Goal: Task Accomplishment & Management: Manage account settings

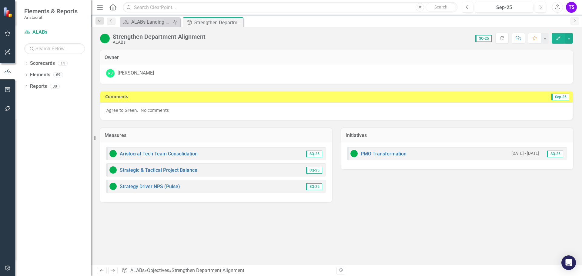
click at [170, 111] on p "Agree to Green. No comments" at bounding box center [336, 110] width 460 height 6
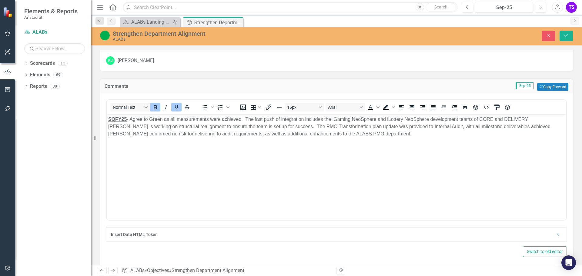
scroll to position [13, 0]
click at [565, 36] on icon "Save" at bounding box center [565, 35] width 5 height 4
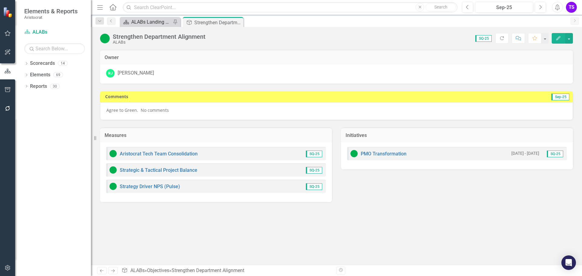
click at [161, 21] on div "ALABs Landing Page" at bounding box center [151, 22] width 40 height 8
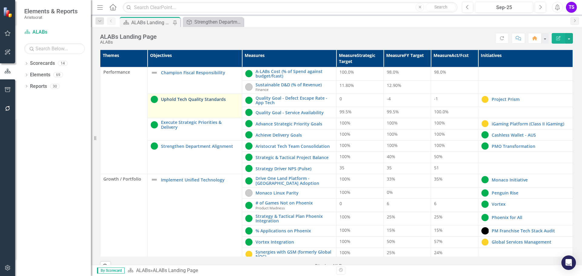
click at [178, 97] on link "Uphold Tech Quality Standards" at bounding box center [200, 99] width 78 height 5
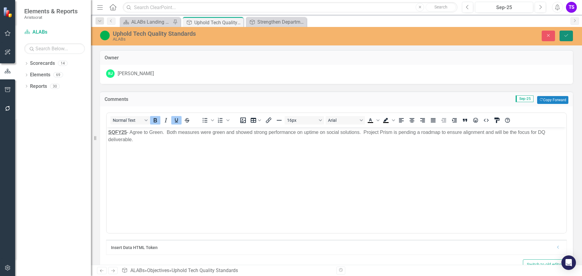
click at [567, 36] on icon "Save" at bounding box center [565, 35] width 5 height 4
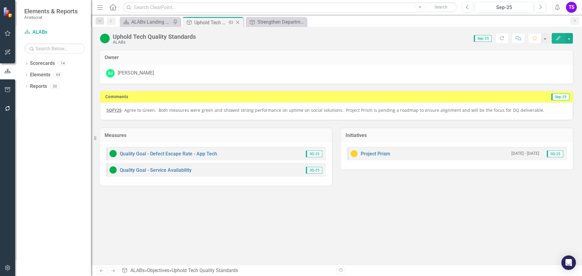
click at [237, 22] on icon "Close" at bounding box center [238, 22] width 6 height 5
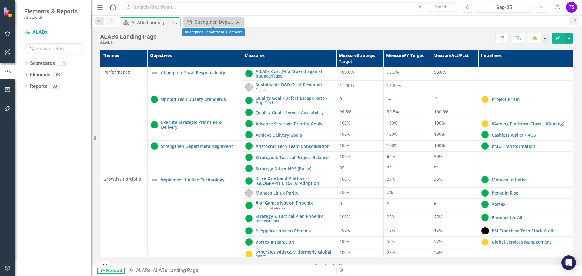
click at [240, 22] on icon "Close" at bounding box center [238, 22] width 6 height 5
